Goal: Transaction & Acquisition: Purchase product/service

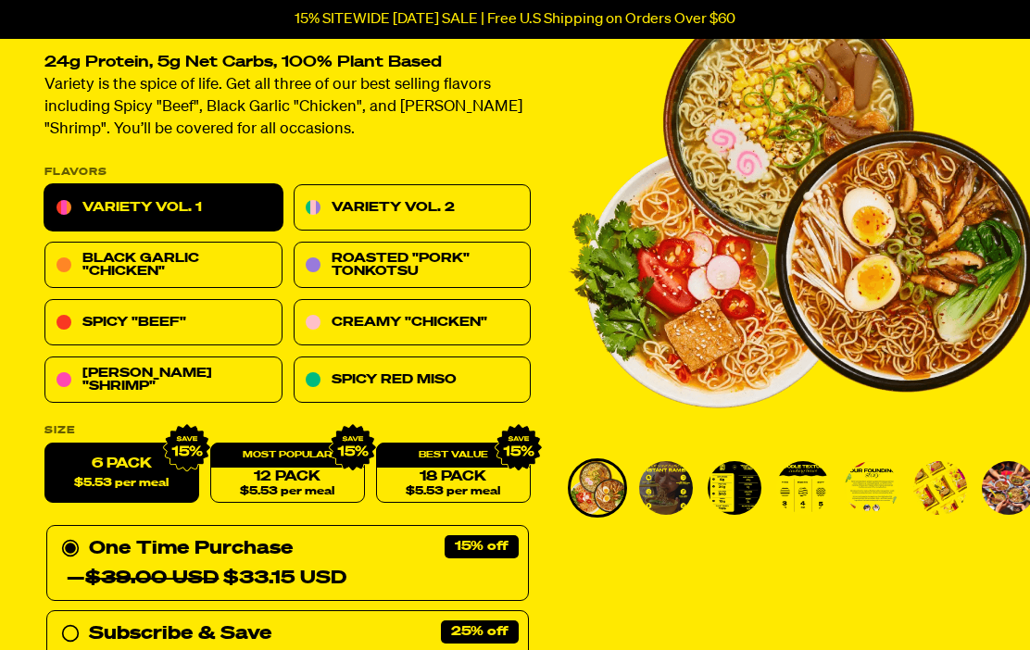
scroll to position [129, 0]
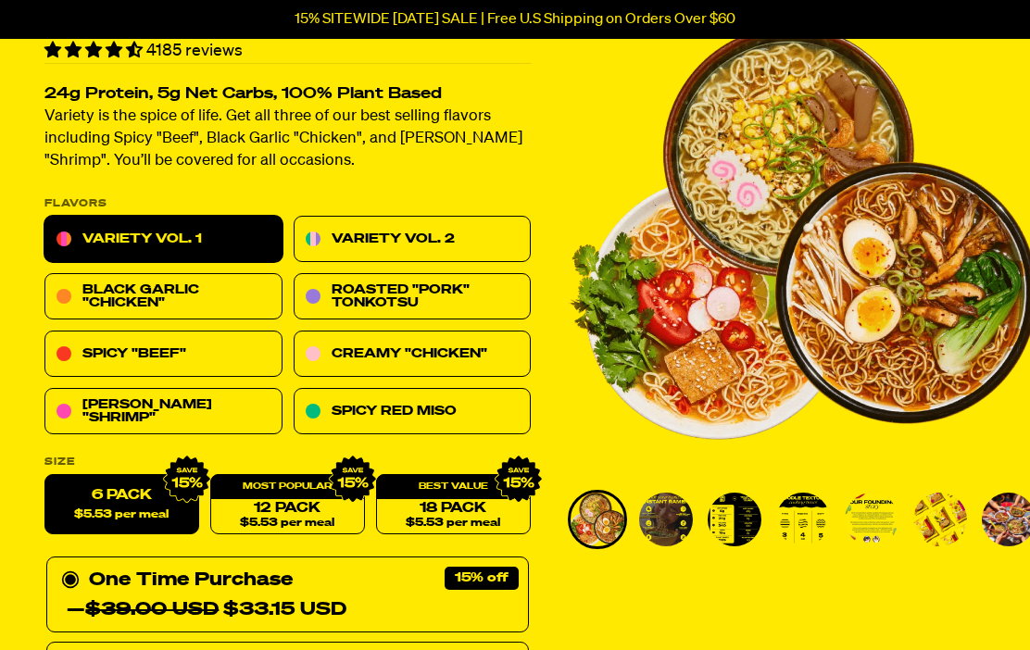
click at [475, 238] on link "Variety Vol. 2" at bounding box center [413, 240] width 238 height 46
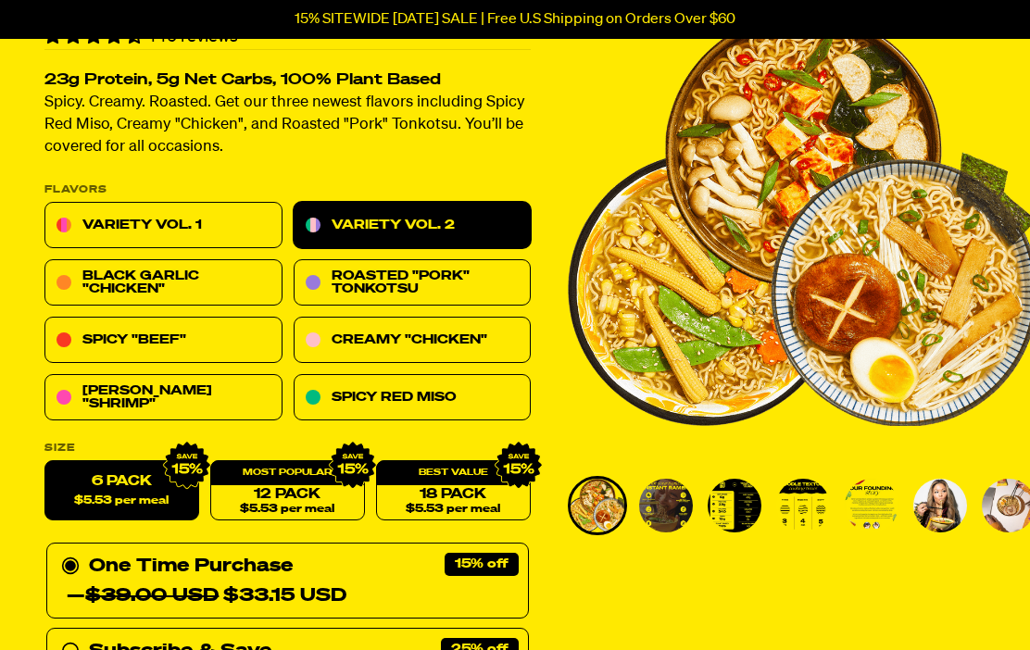
scroll to position [143, 0]
click at [156, 495] on span "$5.53 per meal" at bounding box center [121, 501] width 94 height 12
click at [45, 462] on input "6 Pack $5.53 per meal" at bounding box center [44, 461] width 1 height 1
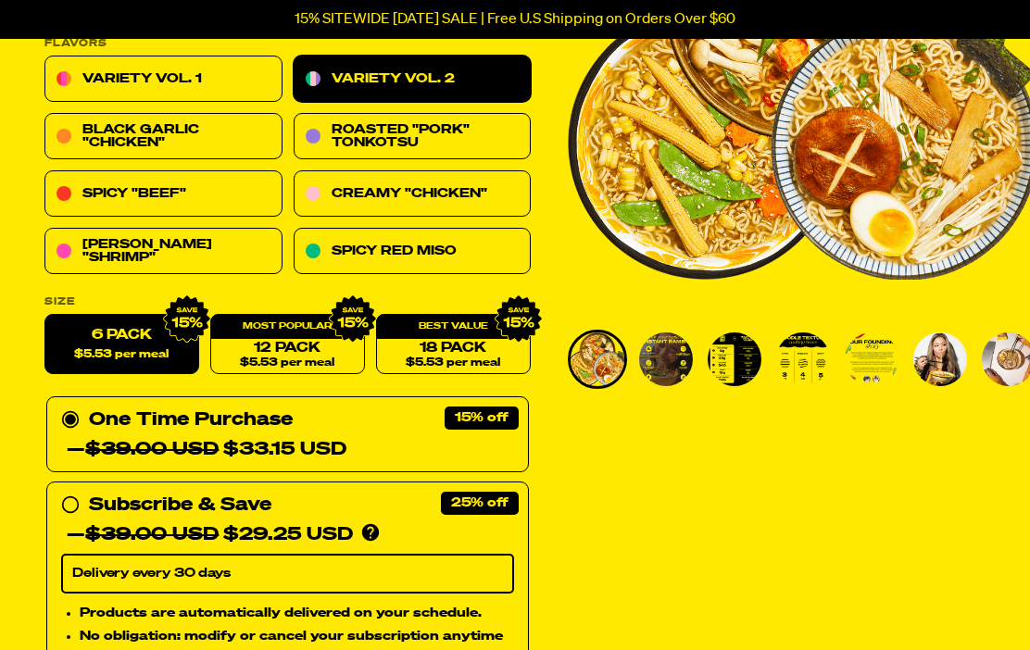
scroll to position [289, 0]
click at [73, 513] on div "Subscribe & Save 25% — $39.00 USD $29.25 USD You'll receive your selected flavo…" at bounding box center [287, 520] width 453 height 59
click at [73, 491] on input "Subscribe & Save 25% — $39.00 USD $29.25 USD You'll receive your selected flavo…" at bounding box center [67, 491] width 12 height 0
radio input "true"
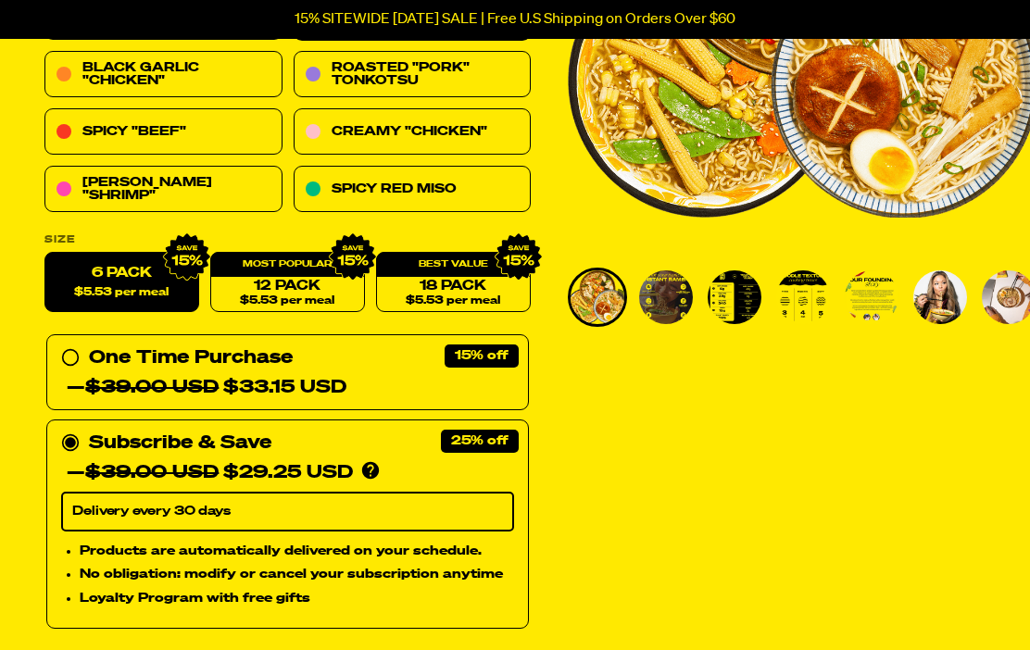
click at [448, 521] on select "Delivery every 30 days" at bounding box center [287, 512] width 453 height 39
select select "Every 30 Days"
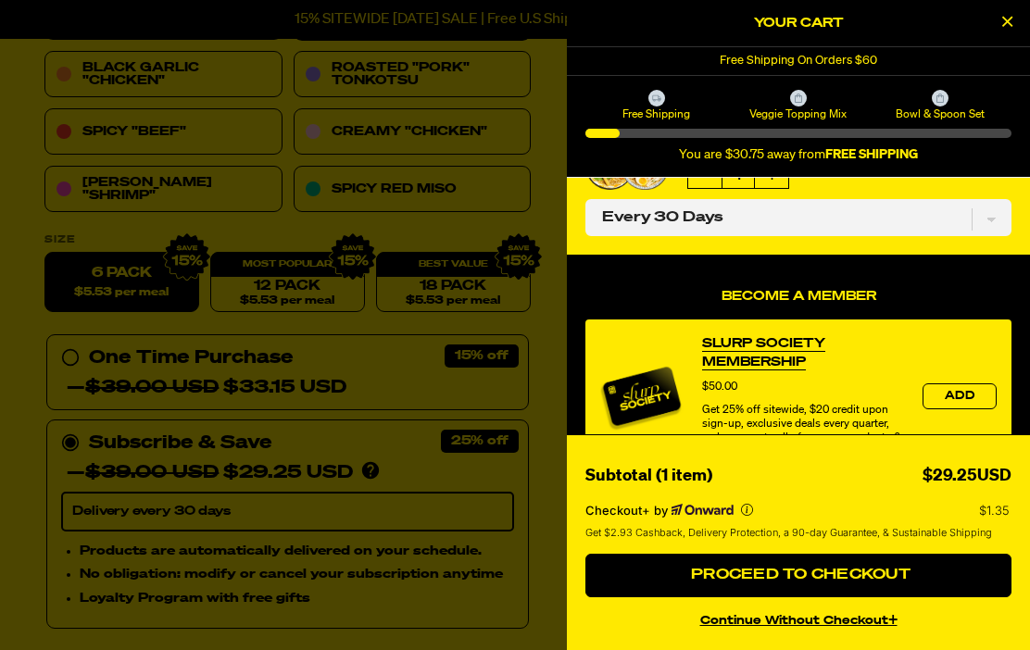
scroll to position [81, 0]
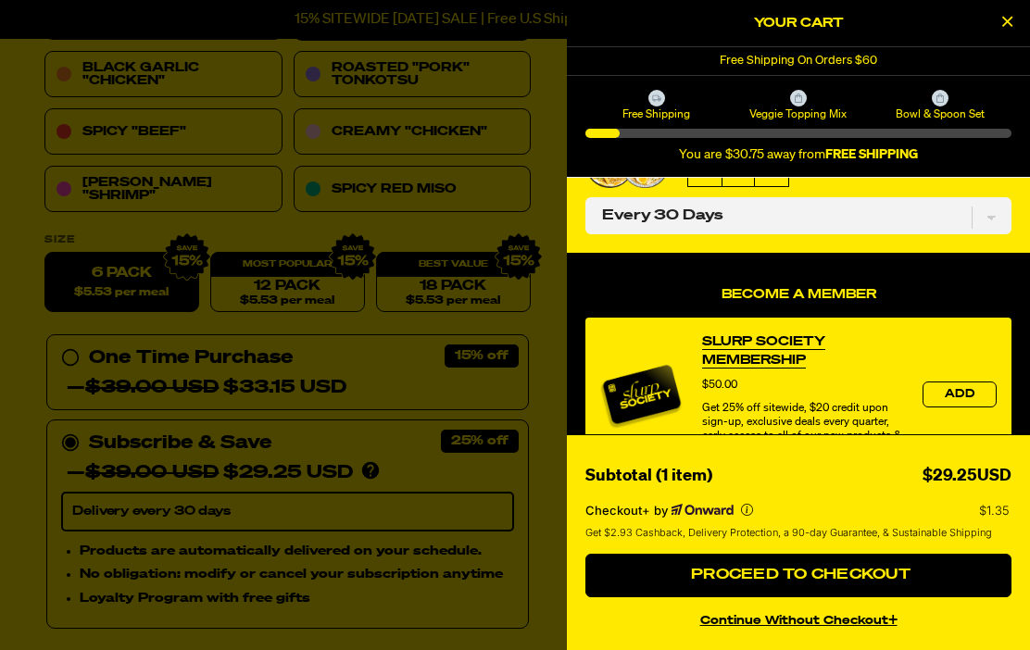
click at [797, 582] on span "Proceed to Checkout" at bounding box center [798, 575] width 224 height 15
